Goal: Task Accomplishment & Management: Manage account settings

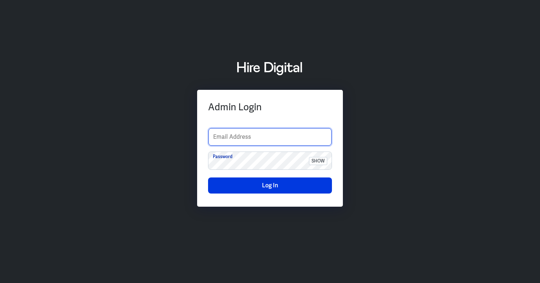
type input "luoqian.lee@hiredigital.com"
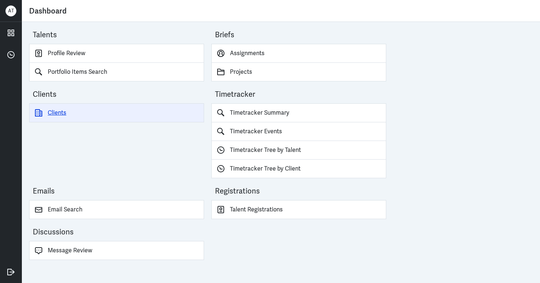
click at [83, 108] on link "Clients" at bounding box center [116, 112] width 175 height 19
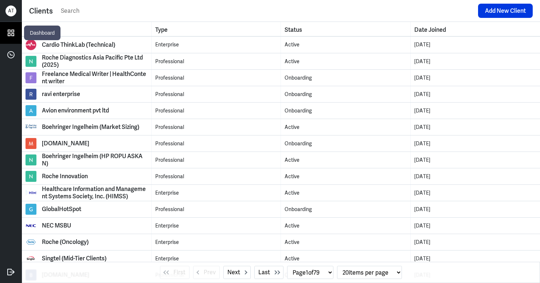
click at [9, 31] on icon at bounding box center [10, 32] width 11 height 11
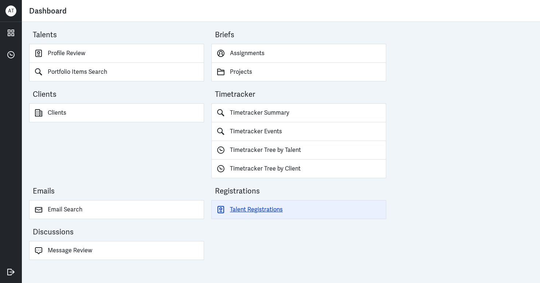
click at [265, 211] on link "Talent Registrations" at bounding box center [298, 209] width 175 height 19
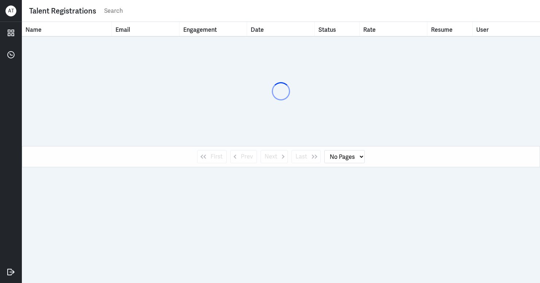
select select "1"
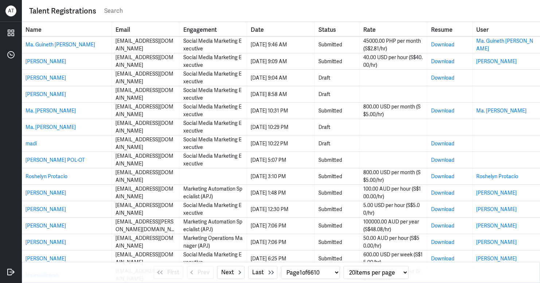
click at [159, 11] on input "text" at bounding box center [319, 10] width 430 height 11
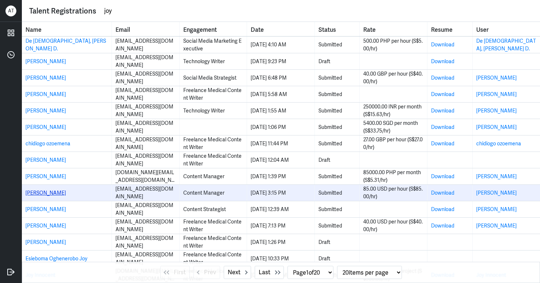
type input "joy"
click at [40, 193] on link "[PERSON_NAME]" at bounding box center [46, 192] width 40 height 7
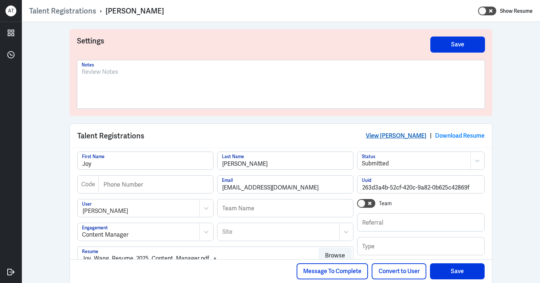
click at [393, 136] on link "View [PERSON_NAME]" at bounding box center [396, 136] width 61 height 8
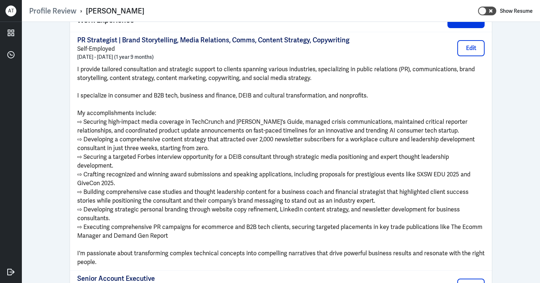
scroll to position [590, 0]
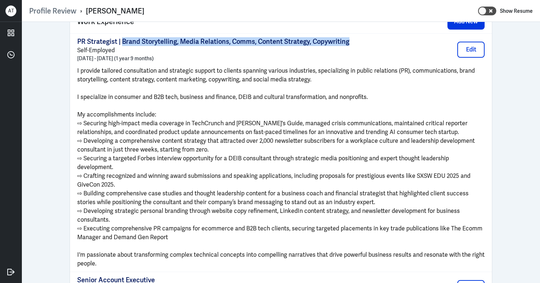
drag, startPoint x: 343, startPoint y: 43, endPoint x: 139, endPoint y: 53, distance: 204.1
click at [119, 44] on div "PR Strategist | Brand Storytelling, Media Relations, Comms, Content Strategy, C…" at bounding box center [281, 49] width 408 height 25
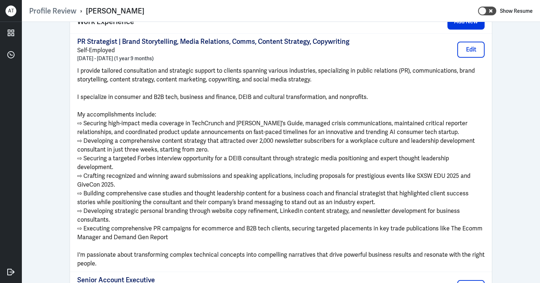
click at [327, 45] on p "PR Strategist | Brand Storytelling, Media Relations, Comms, Content Strategy, C…" at bounding box center [213, 41] width 272 height 9
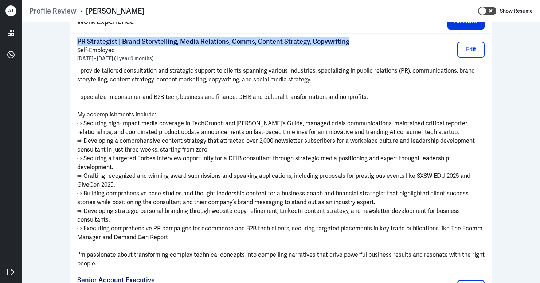
drag, startPoint x: 345, startPoint y: 42, endPoint x: 73, endPoint y: 43, distance: 272.4
click at [73, 43] on div "PR Strategist | Brand Storytelling, Media Relations, Comms, Content Strategy, C…" at bounding box center [281, 152] width 422 height 238
copy p "PR Strategist | Brand Storytelling, Media Relations, Comms, Content Strategy, C…"
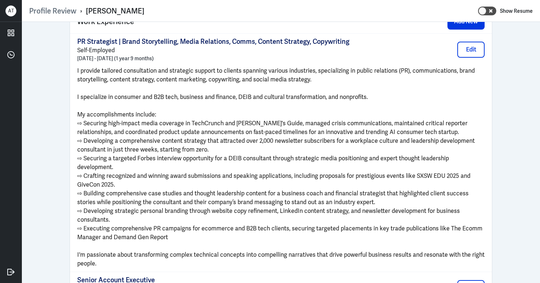
click at [171, 144] on span "⇨ Developing a comprehensive content strategy that attracted over 2,000 newslet…" at bounding box center [276, 145] width 398 height 16
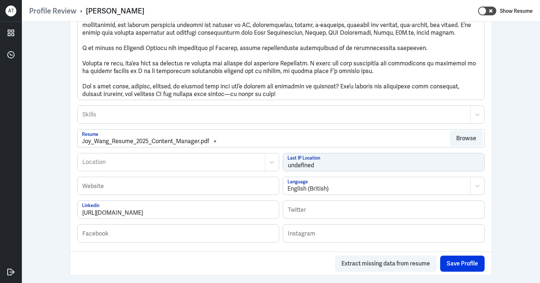
scroll to position [0, 0]
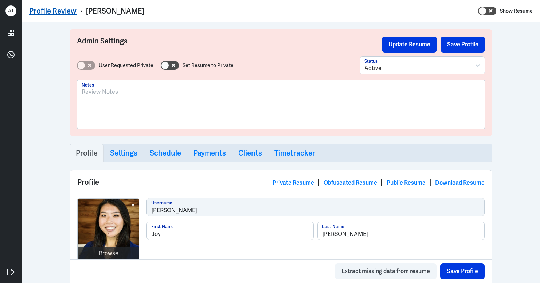
click at [61, 12] on link "Profile Review" at bounding box center [52, 10] width 47 height 9
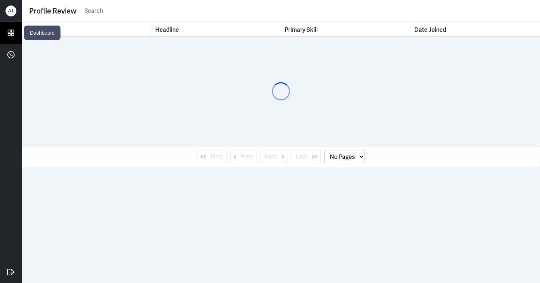
select select "1"
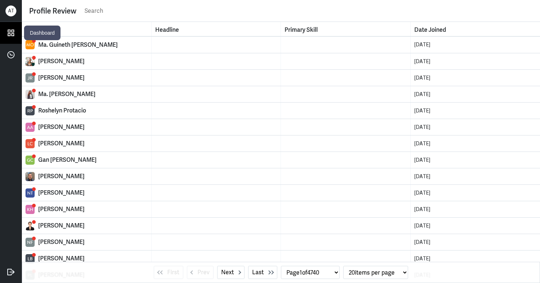
click at [13, 30] on icon at bounding box center [11, 33] width 6 height 6
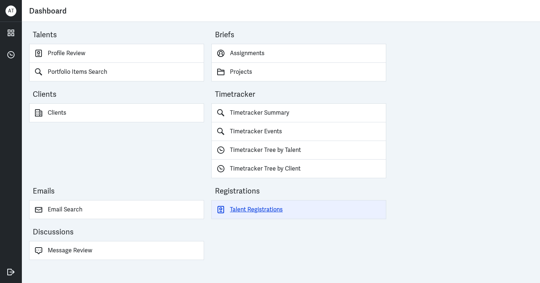
click at [257, 209] on link "Talent Registrations" at bounding box center [298, 209] width 175 height 19
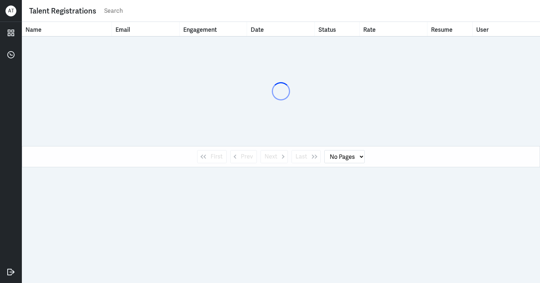
click at [139, 10] on input "text" at bounding box center [319, 10] width 430 height 11
type input "luo"
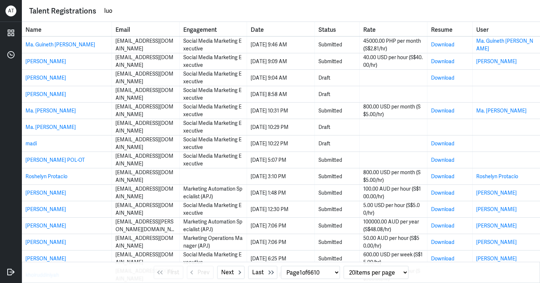
select select "1"
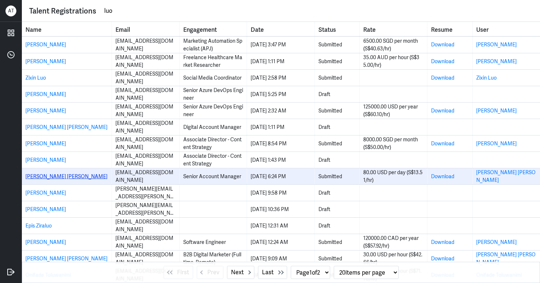
type input "luo"
click at [41, 175] on link "[PERSON_NAME] [PERSON_NAME]" at bounding box center [67, 176] width 82 height 7
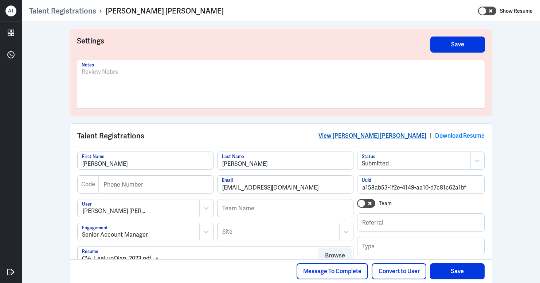
click at [400, 135] on link "View [PERSON_NAME] [PERSON_NAME]" at bounding box center [373, 136] width 108 height 8
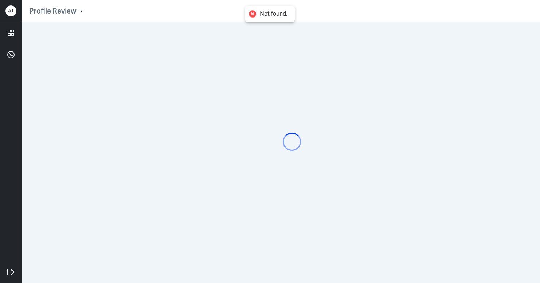
scroll to position [5, 0]
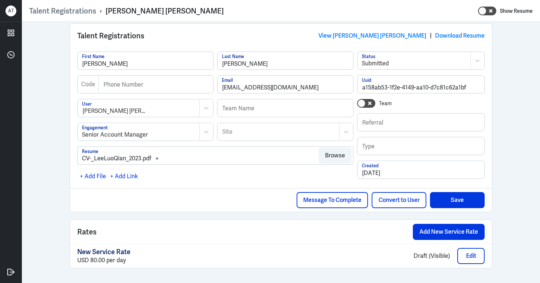
scroll to position [55, 0]
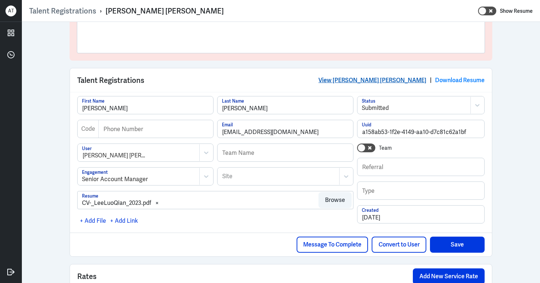
click at [395, 80] on link "View [PERSON_NAME] [PERSON_NAME]" at bounding box center [373, 80] width 108 height 8
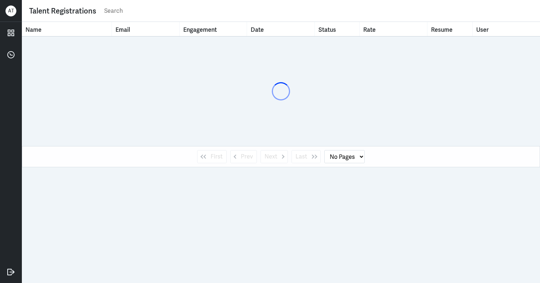
click at [130, 13] on input "text" at bounding box center [319, 10] width 430 height 11
type input "[PERSON_NAME]"
select select "1"
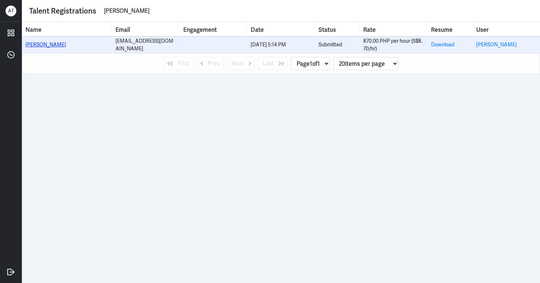
type input "[PERSON_NAME]"
click at [30, 44] on link "[PERSON_NAME]" at bounding box center [46, 44] width 40 height 7
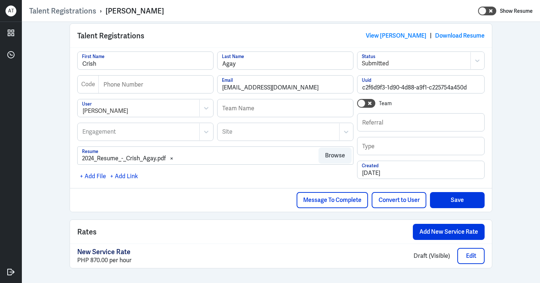
scroll to position [40, 0]
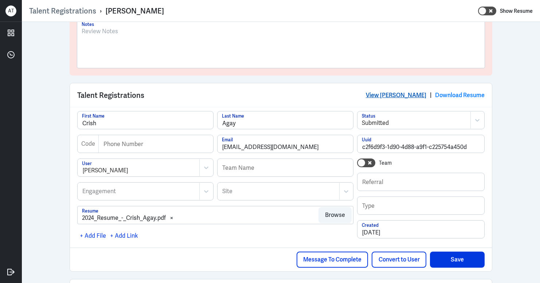
click at [395, 93] on link "View [PERSON_NAME]" at bounding box center [396, 95] width 61 height 8
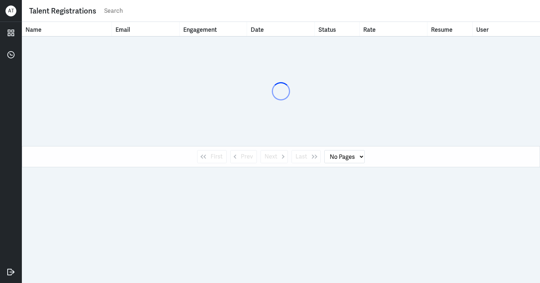
select select "1"
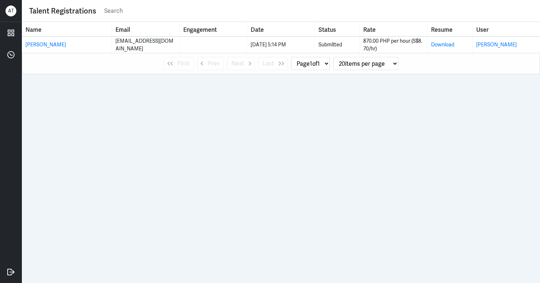
click at [124, 11] on input "text" at bounding box center [319, 10] width 430 height 11
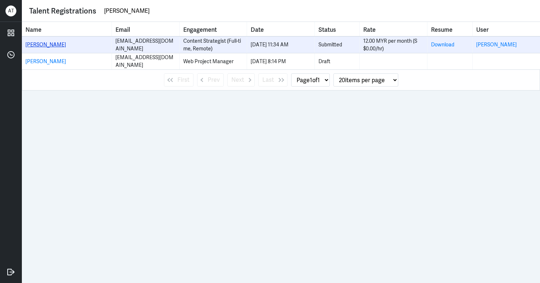
type input "[PERSON_NAME]"
click at [50, 44] on link "[PERSON_NAME]" at bounding box center [46, 44] width 40 height 7
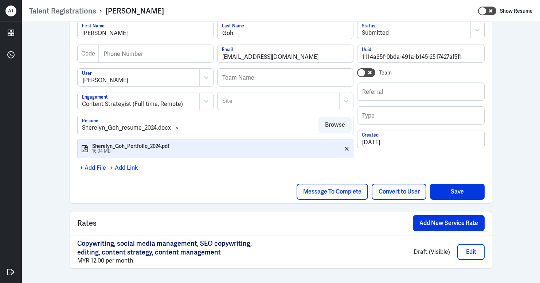
scroll to position [67, 0]
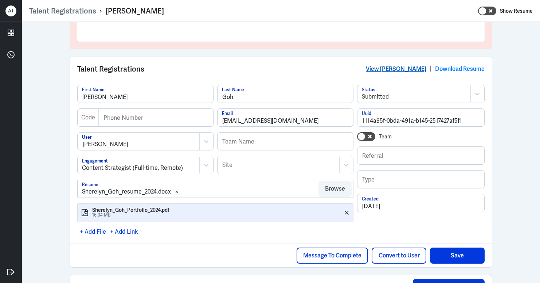
click at [403, 71] on link "View [PERSON_NAME]" at bounding box center [396, 69] width 61 height 8
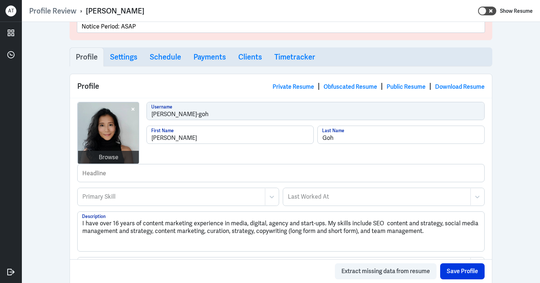
scroll to position [242, 0]
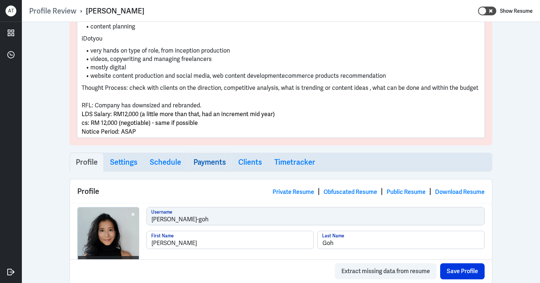
click at [208, 158] on h3 "Payments" at bounding box center [210, 162] width 32 height 9
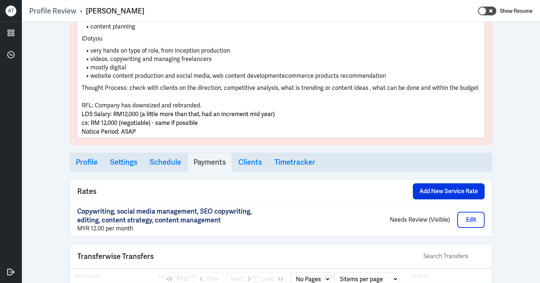
select select "1"
